Goal: Information Seeking & Learning: Learn about a topic

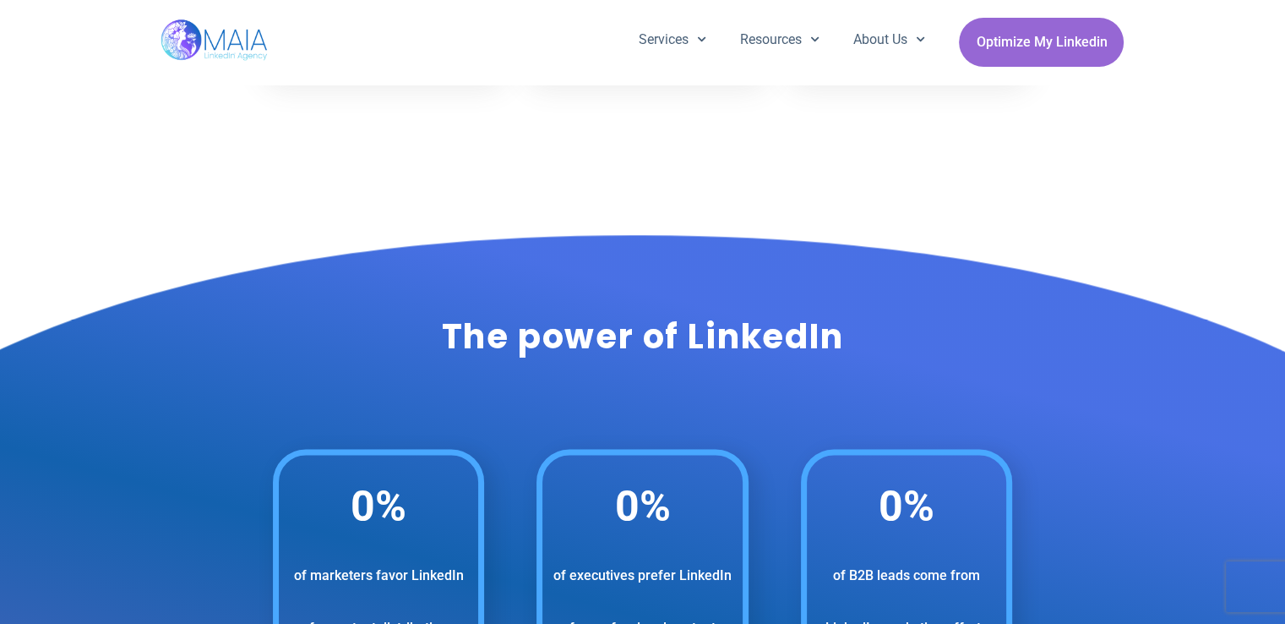
scroll to position [2028, 0]
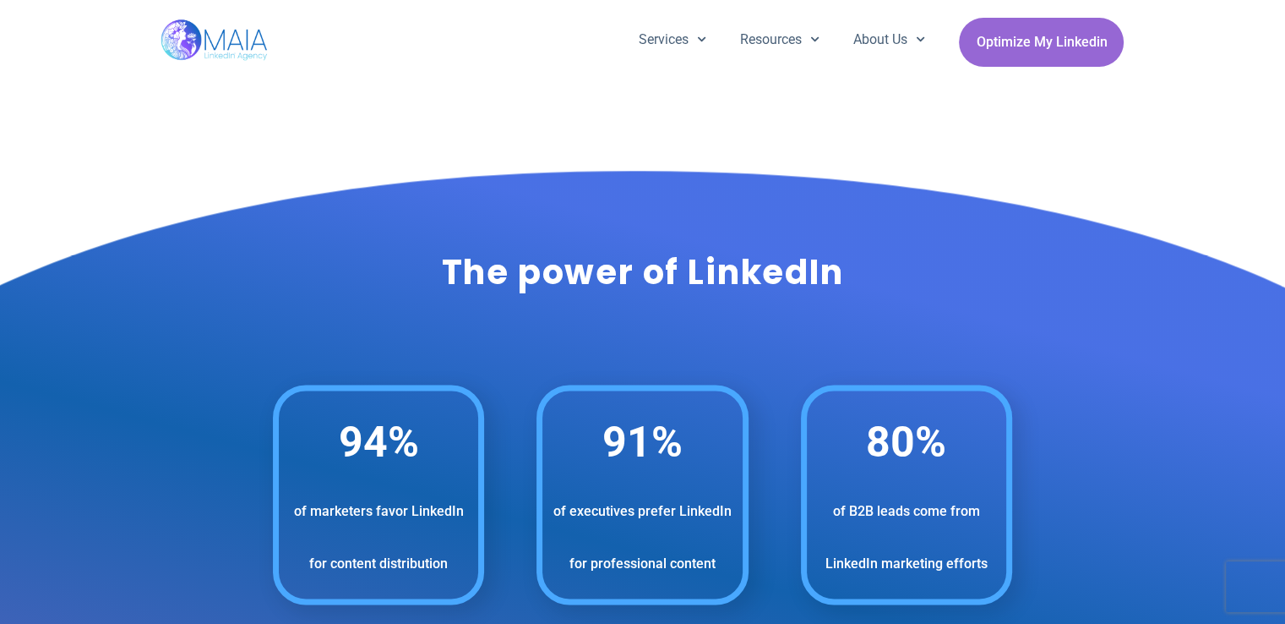
drag, startPoint x: 912, startPoint y: 225, endPoint x: 1102, endPoint y: 193, distance: 192.8
click at [1102, 193] on div "The power of LinkedIn" at bounding box center [642, 260] width 1285 height 197
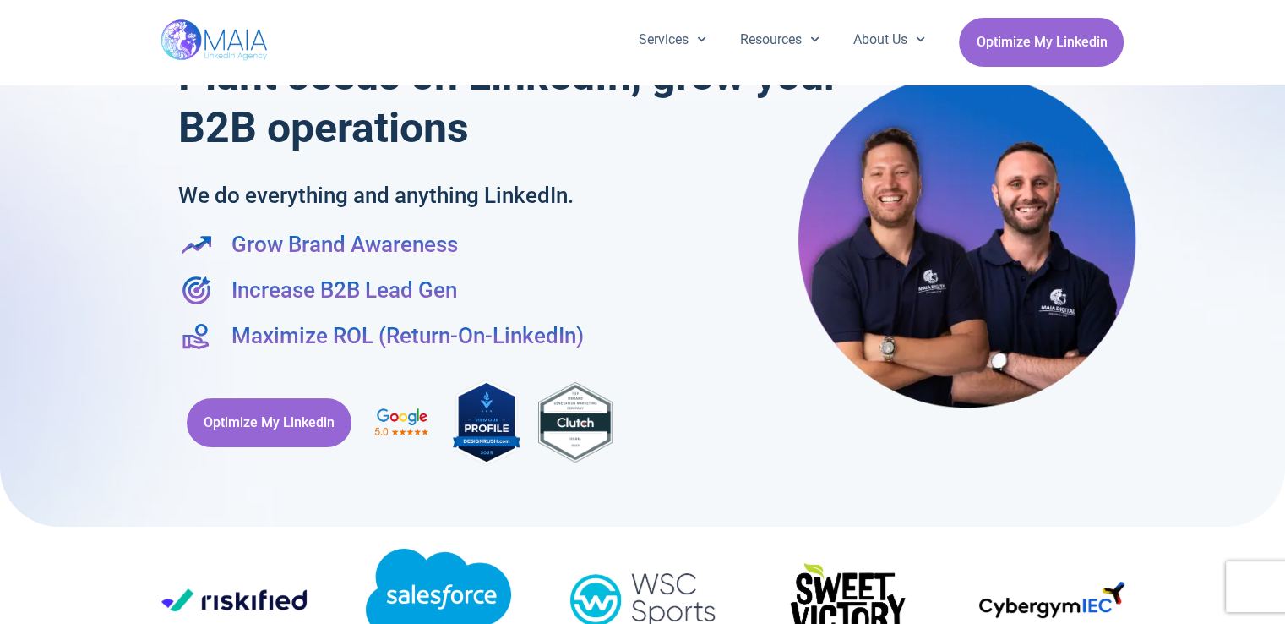
scroll to position [0, 0]
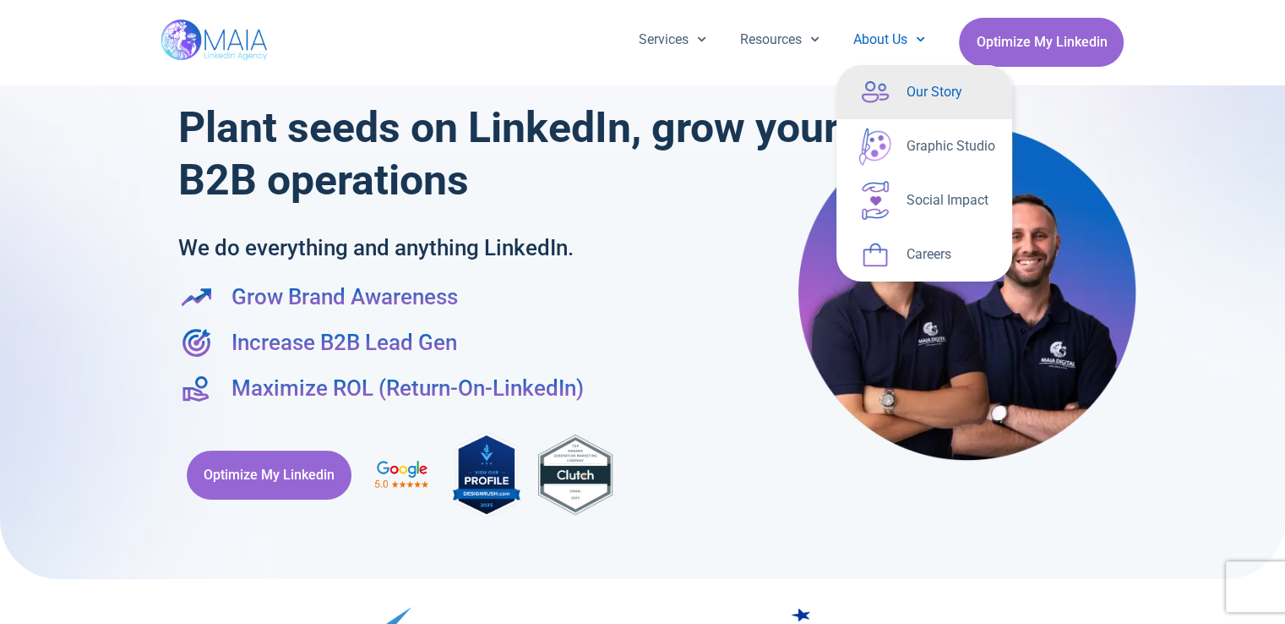
click at [905, 89] on link "Our Story" at bounding box center [924, 92] width 176 height 54
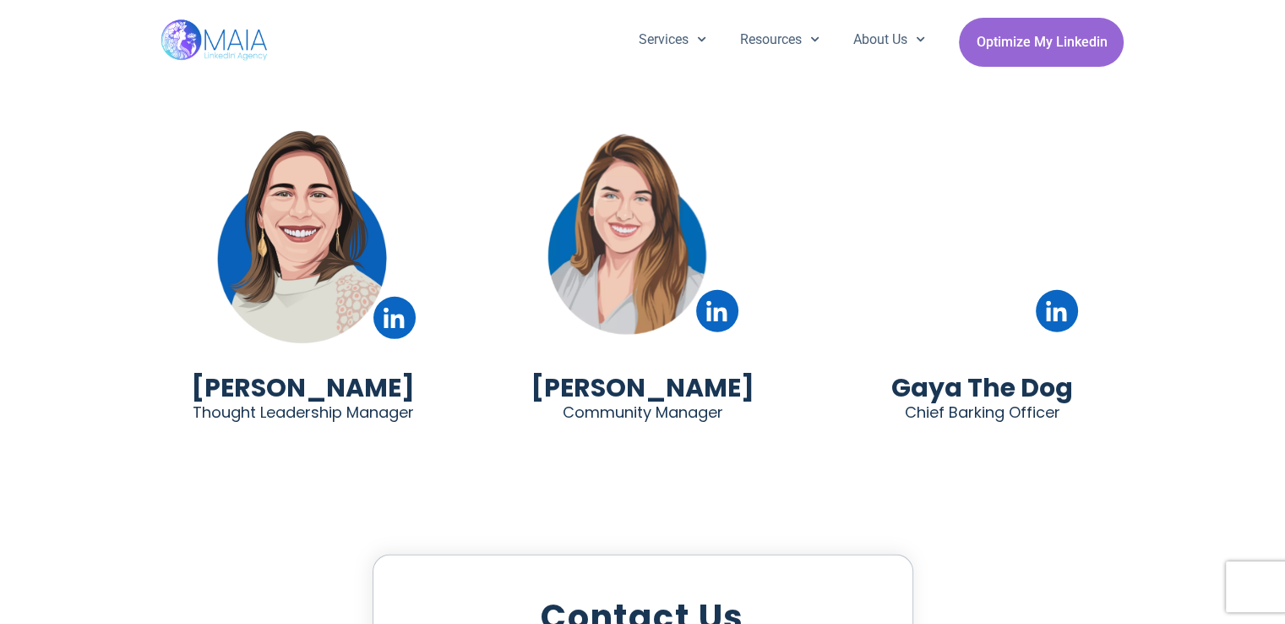
scroll to position [4647, 0]
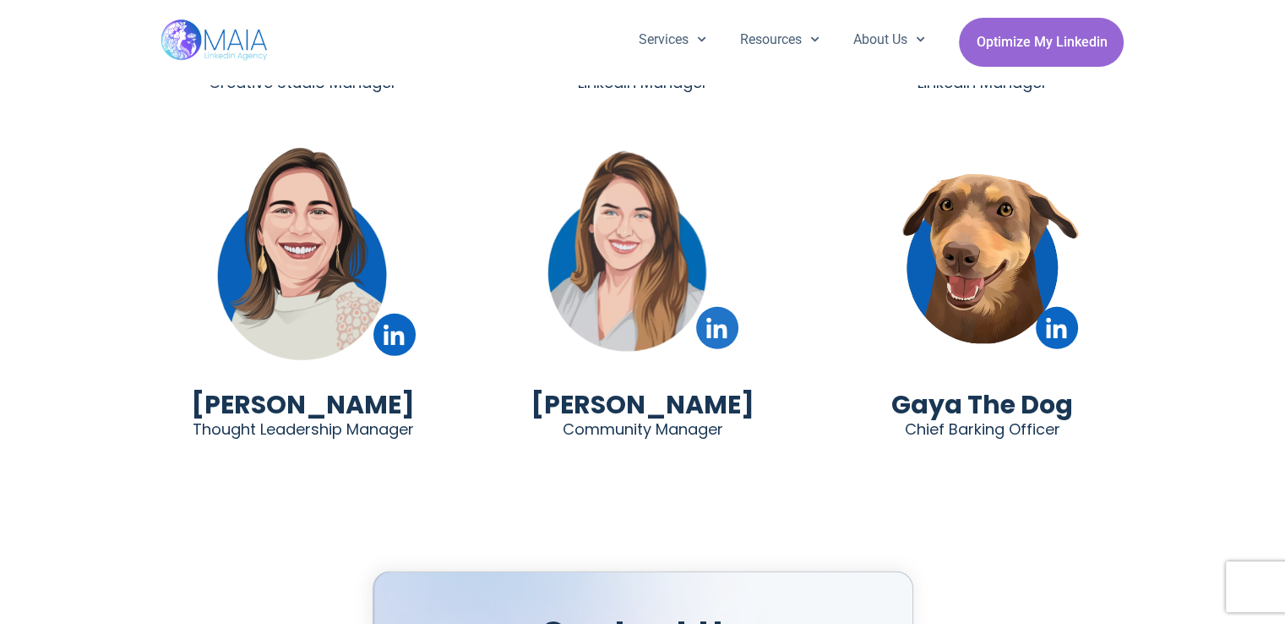
click at [713, 318] on icon at bounding box center [716, 328] width 21 height 21
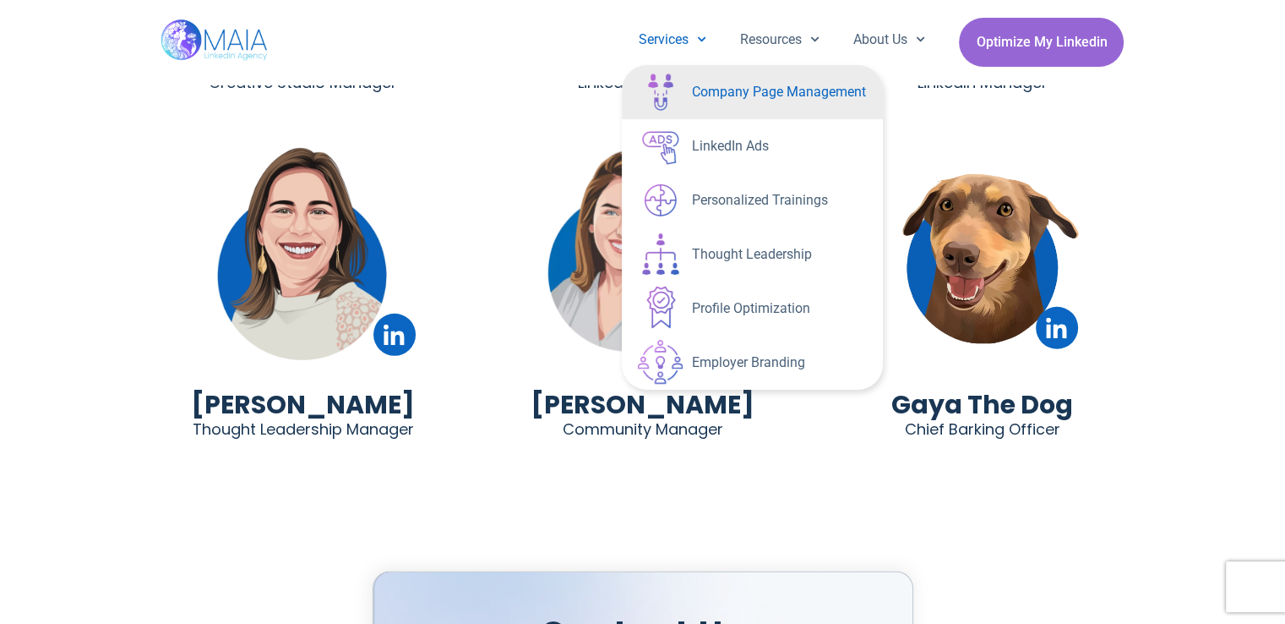
click at [719, 80] on link "Company Page Management" at bounding box center [752, 92] width 261 height 54
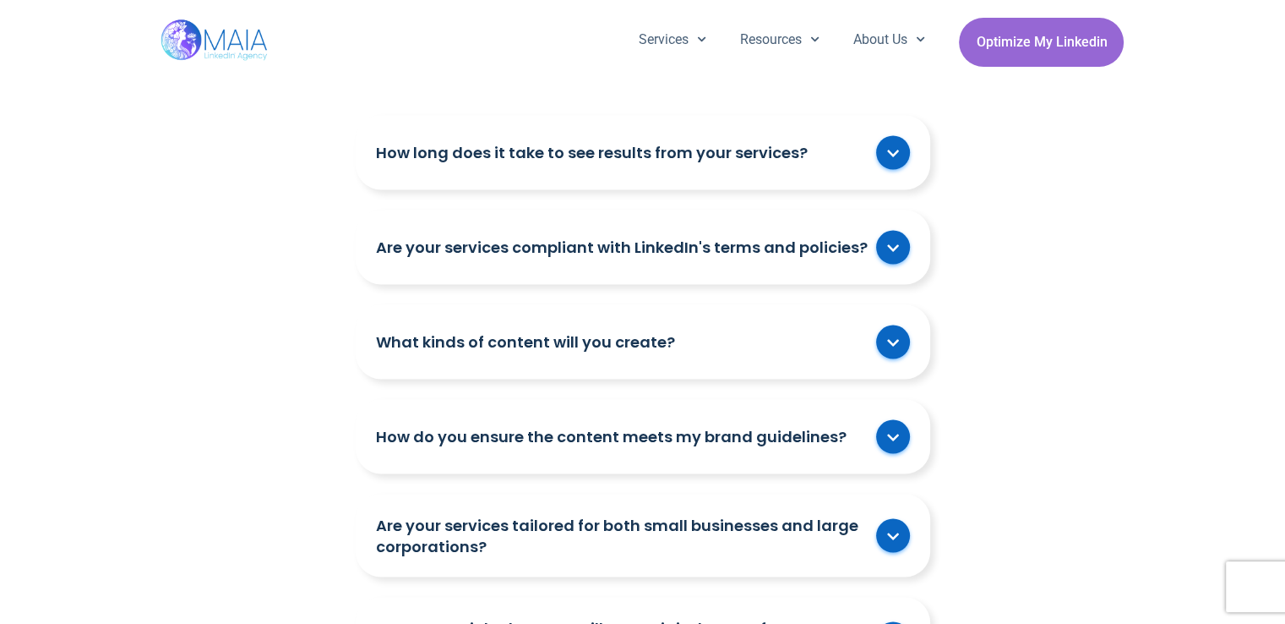
scroll to position [3126, 0]
click at [700, 157] on link "How long does it take to see results from your services?" at bounding box center [622, 149] width 492 height 21
